Goal: Find specific page/section: Find specific page/section

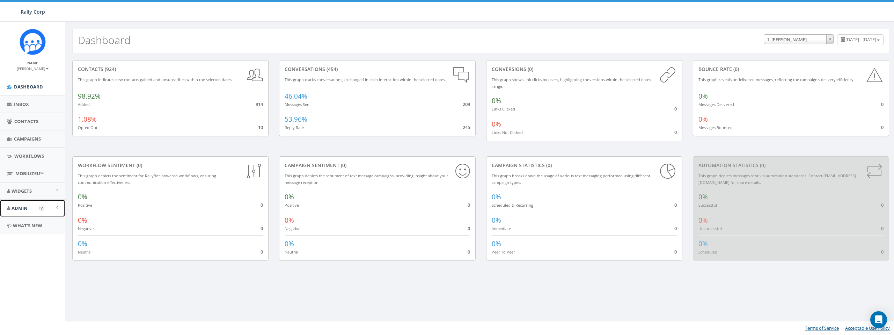
click at [20, 208] on span "Admin" at bounding box center [20, 208] width 16 height 6
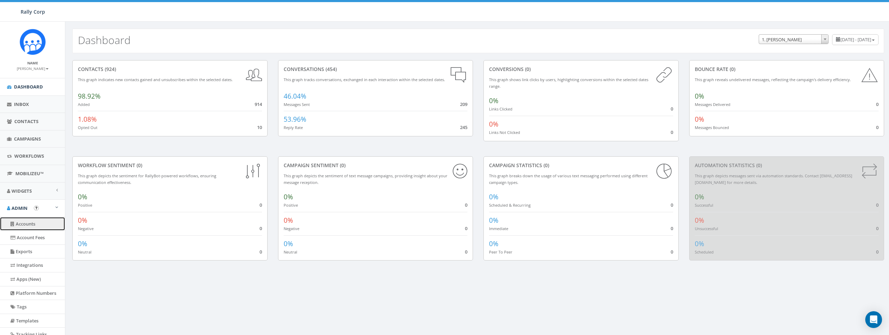
click at [39, 223] on link "Accounts" at bounding box center [32, 224] width 65 height 14
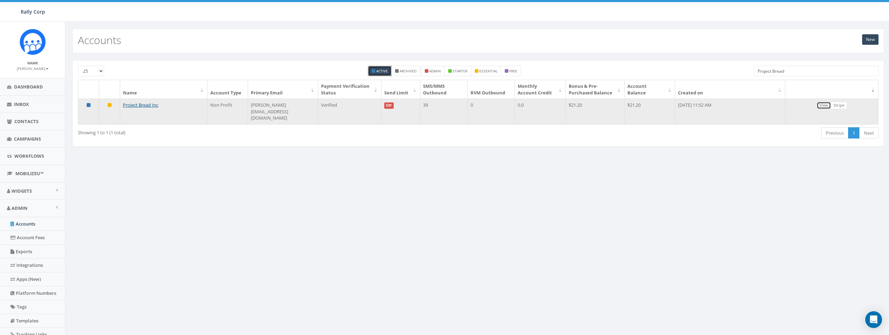
click at [822, 108] on link "View" at bounding box center [823, 105] width 14 height 7
